Goal: Information Seeking & Learning: Learn about a topic

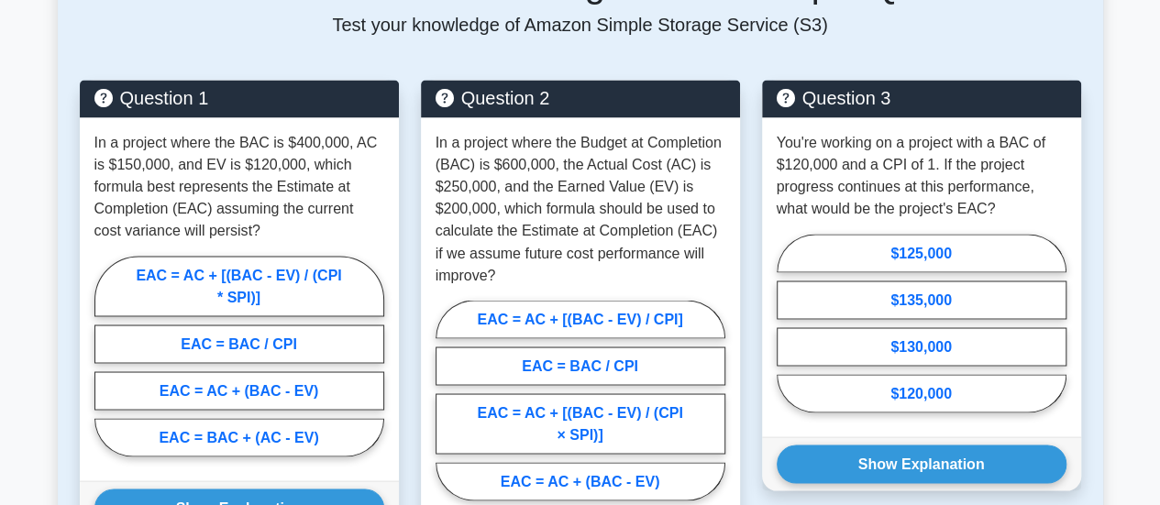
scroll to position [1495, 0]
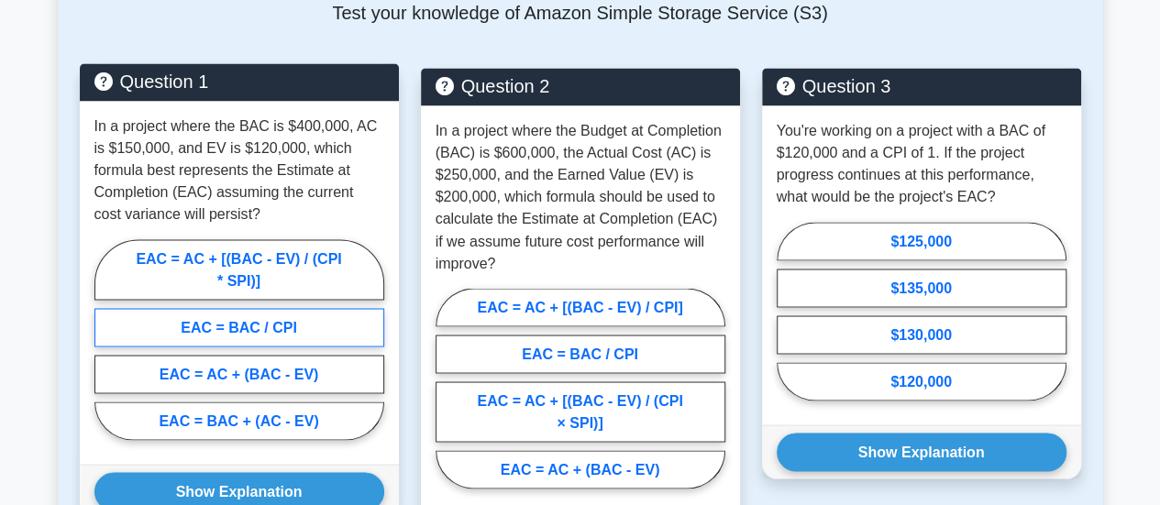
click at [281, 317] on label "EAC = BAC / CPI" at bounding box center [239, 327] width 290 height 39
click at [106, 339] on input "EAC = BAC / CPI" at bounding box center [100, 345] width 12 height 12
radio input "true"
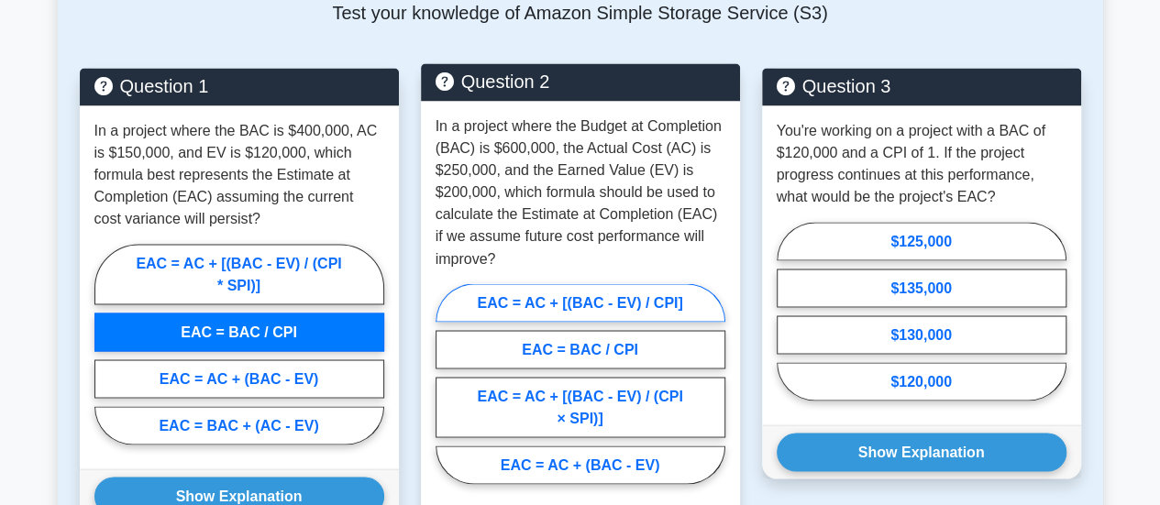
click at [613, 293] on label "EAC = AC + [(BAC - EV) / CPI]" at bounding box center [581, 302] width 290 height 39
click at [447, 383] on input "EAC = AC + [(BAC - EV) / CPI]" at bounding box center [442, 389] width 12 height 12
radio input "true"
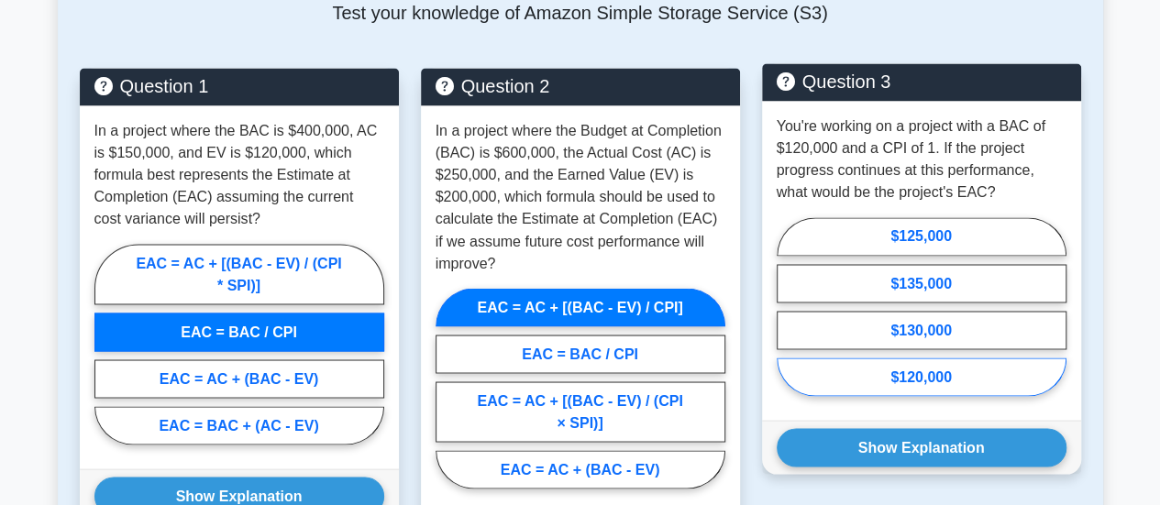
click at [993, 362] on label "$120,000" at bounding box center [922, 377] width 290 height 39
click at [789, 318] on input "$120,000" at bounding box center [783, 312] width 12 height 12
radio input "true"
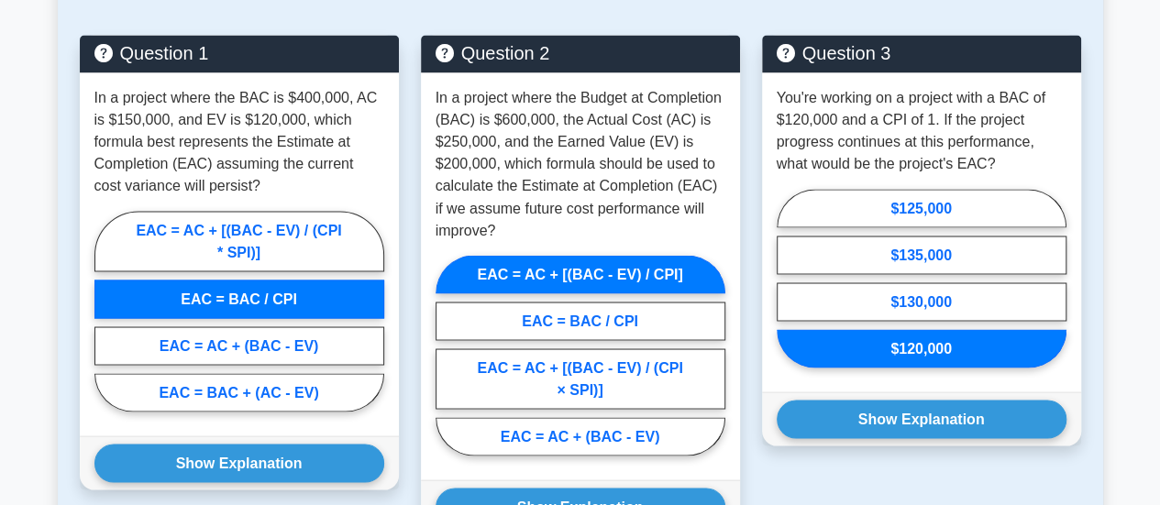
scroll to position [1552, 0]
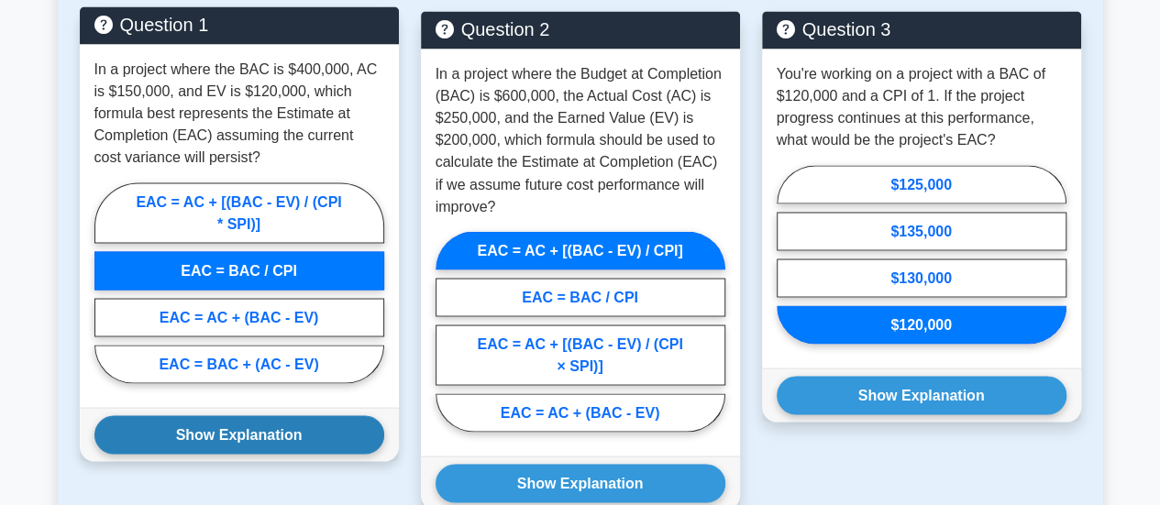
click at [277, 434] on button "Show Explanation" at bounding box center [239, 434] width 290 height 39
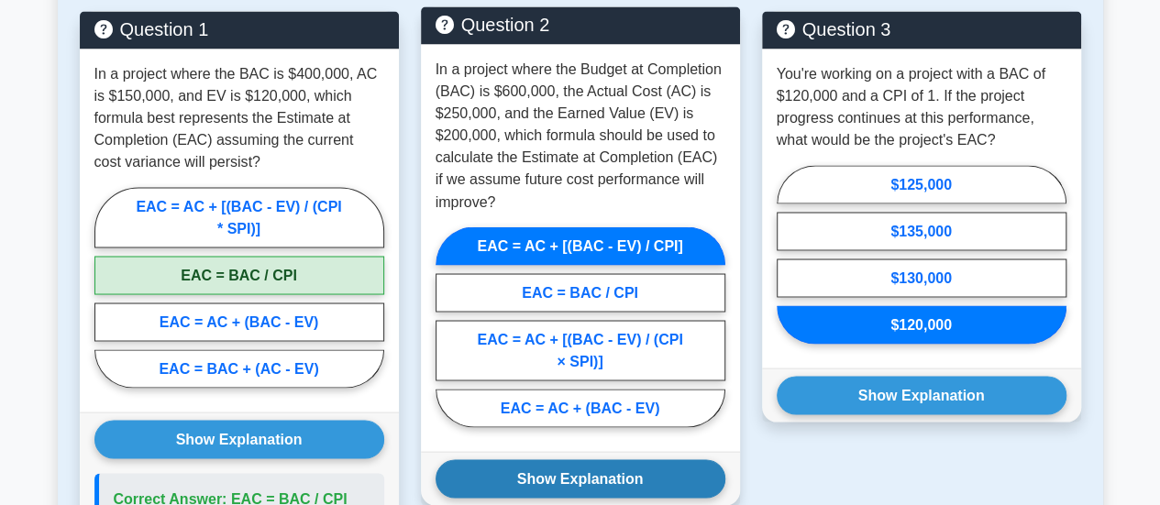
click at [477, 472] on button "Show Explanation" at bounding box center [581, 478] width 290 height 39
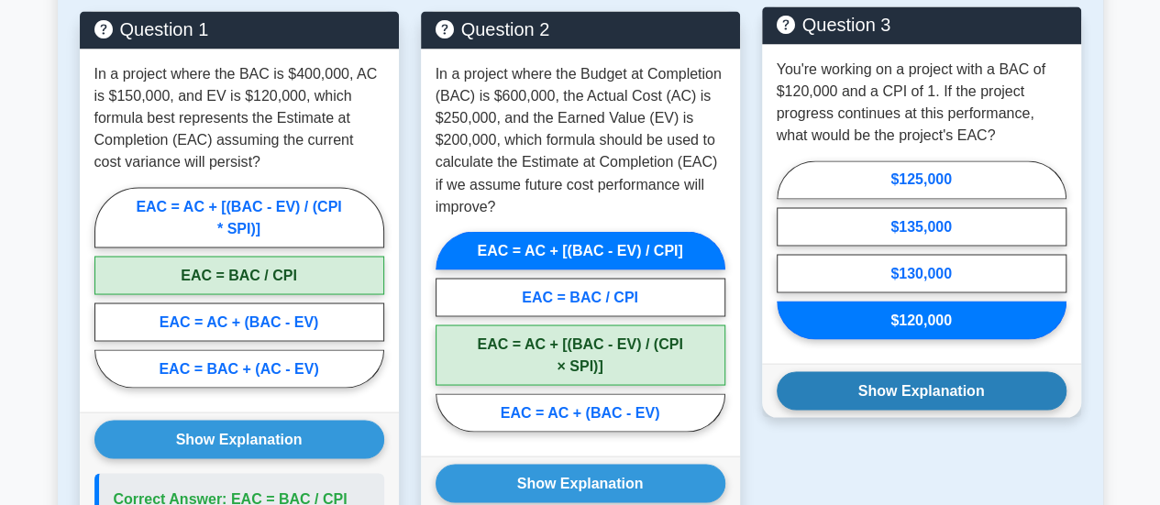
click at [862, 390] on button "Show Explanation" at bounding box center [922, 390] width 290 height 39
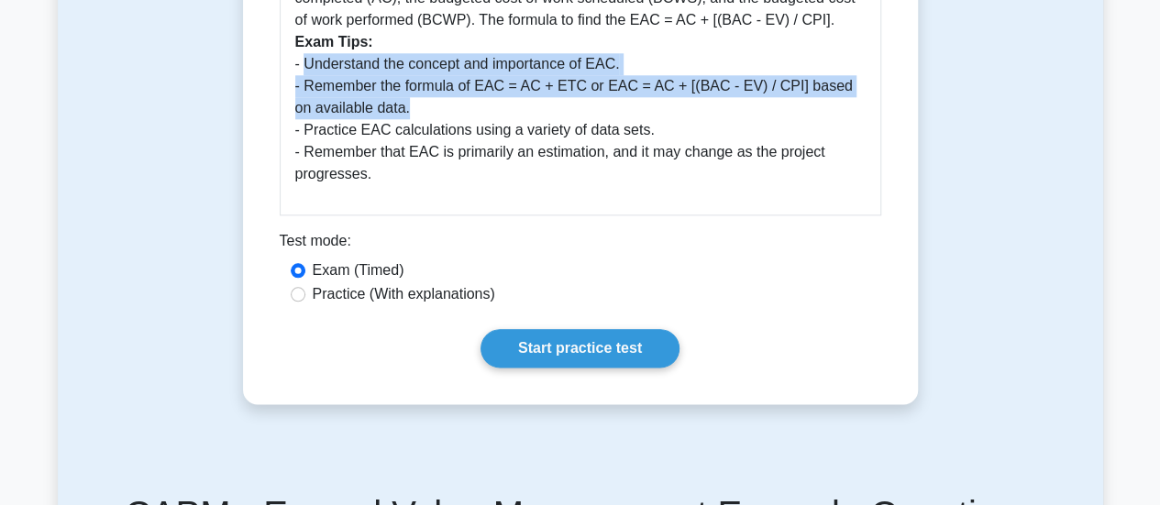
scroll to position [805, 0]
